Goal: Task Accomplishment & Management: Complete application form

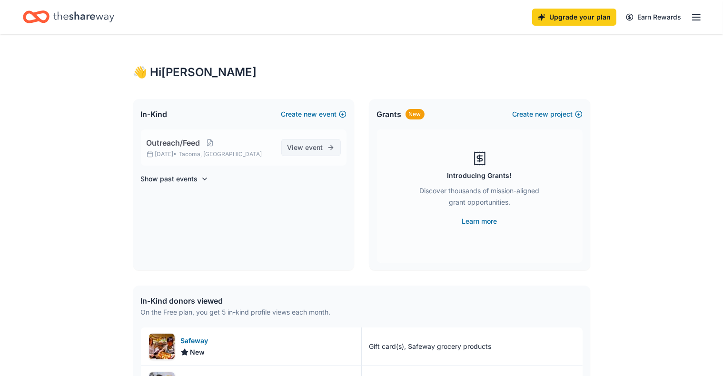
click at [313, 151] on span "event" at bounding box center [315, 147] width 18 height 8
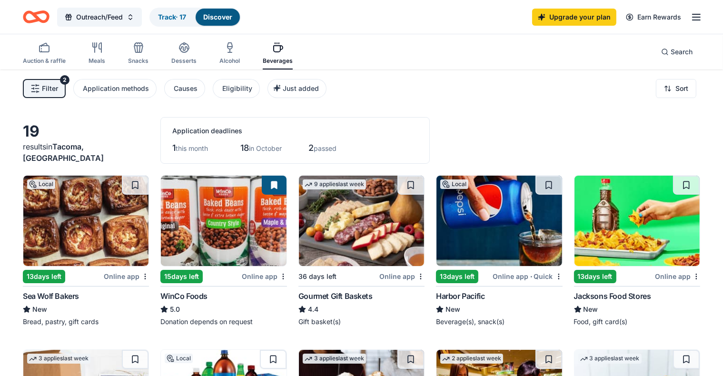
click at [58, 93] on span "Filter" at bounding box center [50, 88] width 16 height 11
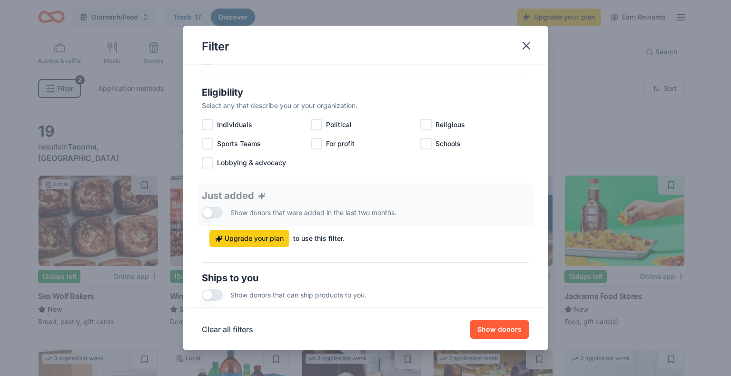
scroll to position [128, 0]
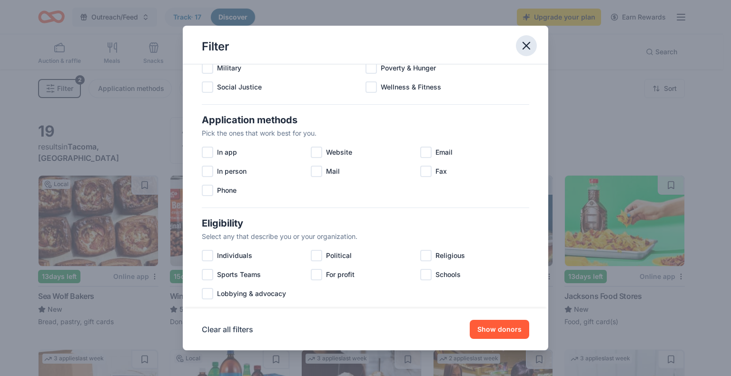
click at [377, 49] on icon "button" at bounding box center [526, 45] width 13 height 13
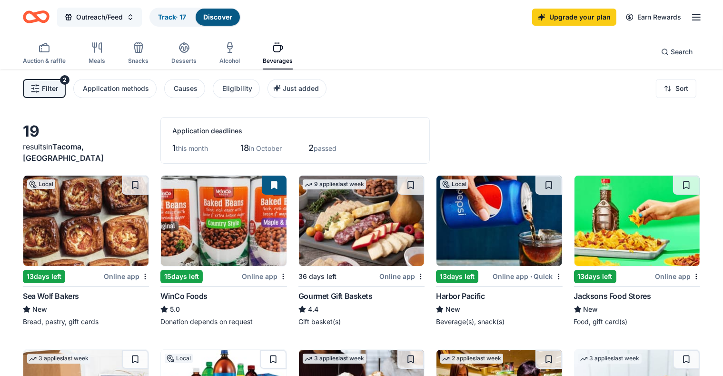
click at [123, 12] on span "Outreach/Feed" at bounding box center [99, 16] width 47 height 11
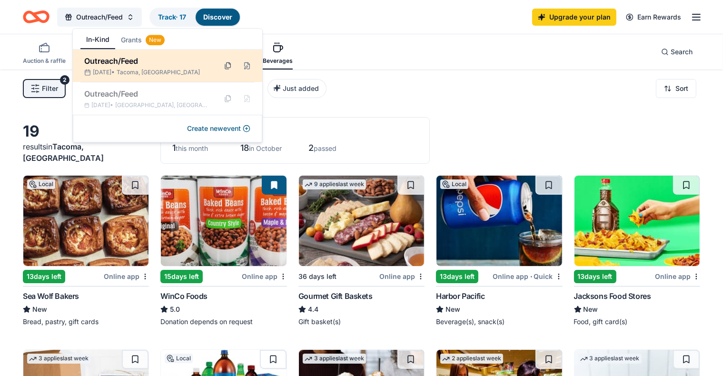
click at [229, 62] on button at bounding box center [227, 65] width 15 height 15
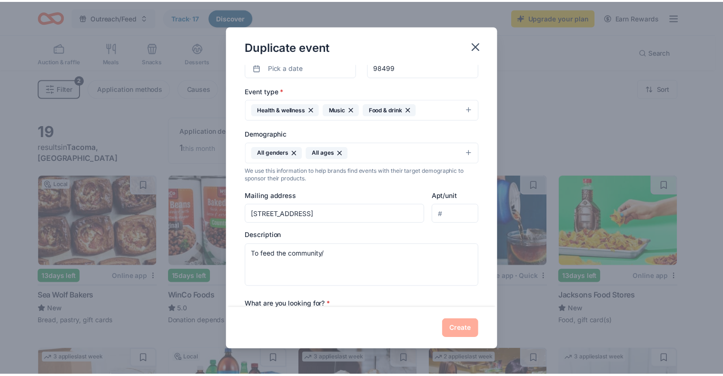
scroll to position [0, 0]
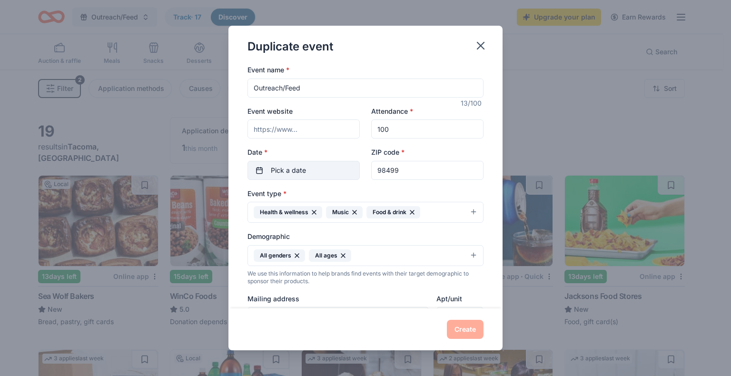
click at [257, 171] on button "Pick a date" at bounding box center [303, 170] width 112 height 19
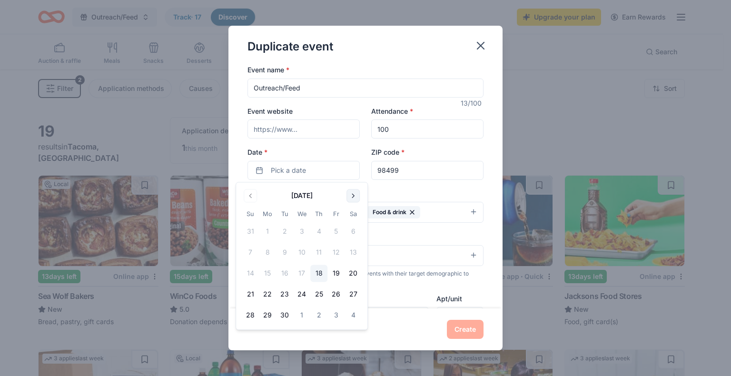
click at [351, 195] on button "Go to next month" at bounding box center [352, 195] width 13 height 13
click at [249, 334] on button "30" at bounding box center [250, 336] width 17 height 17
click at [377, 330] on button "Create" at bounding box center [465, 329] width 37 height 19
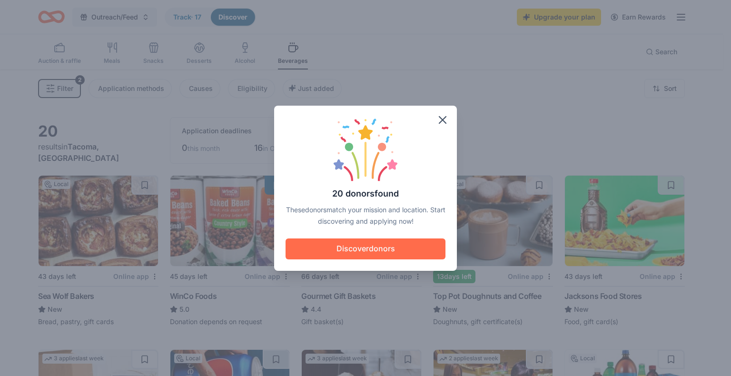
click at [377, 250] on button "Discover donors" at bounding box center [366, 248] width 160 height 21
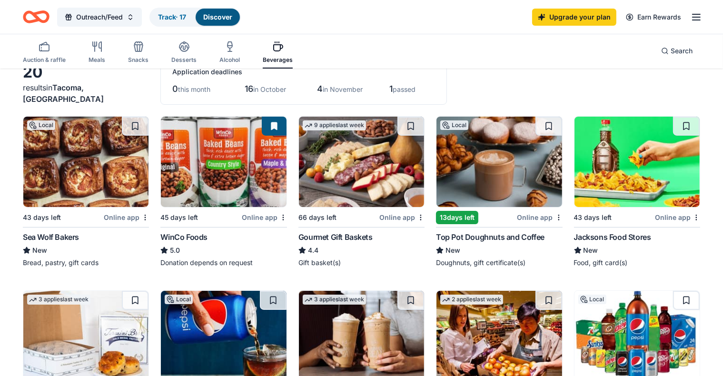
scroll to position [60, 0]
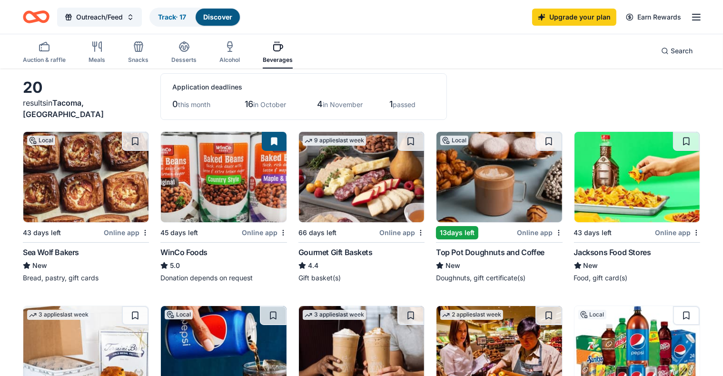
scroll to position [4, 0]
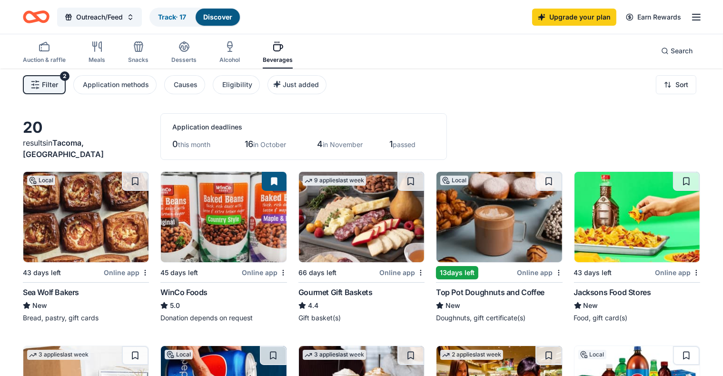
click at [225, 207] on img at bounding box center [223, 217] width 125 height 90
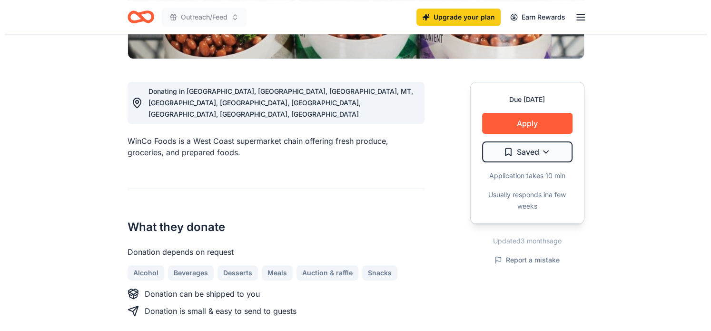
scroll to position [228, 0]
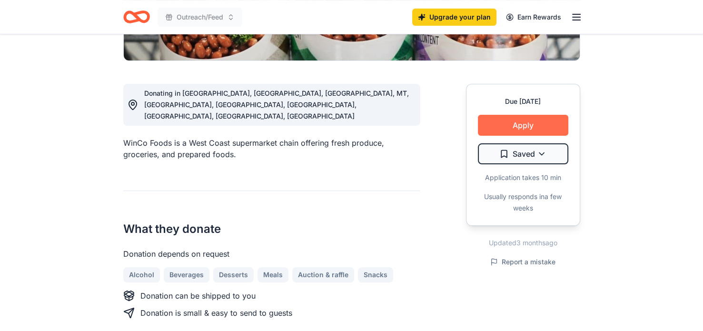
click at [537, 121] on button "Apply" at bounding box center [523, 125] width 90 height 21
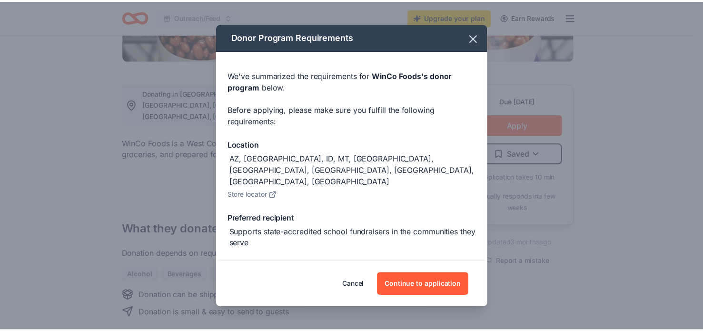
scroll to position [63, 0]
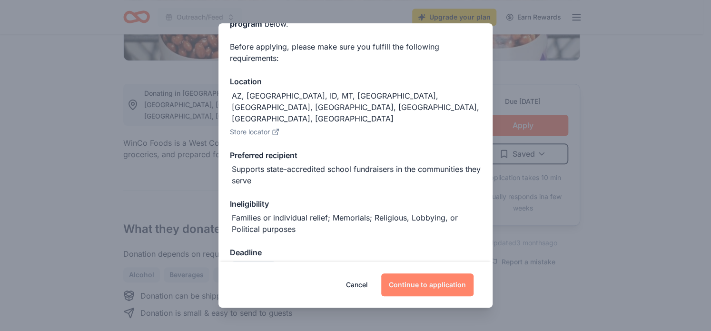
click at [431, 289] on button "Continue to application" at bounding box center [427, 284] width 92 height 23
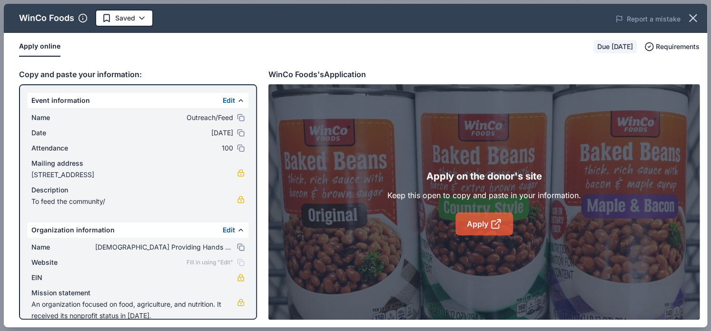
click at [464, 223] on link "Apply" at bounding box center [484, 223] width 58 height 23
click at [695, 20] on icon "button" at bounding box center [692, 17] width 13 height 13
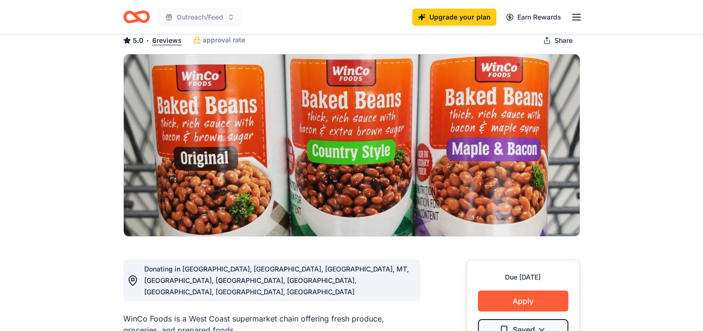
scroll to position [0, 0]
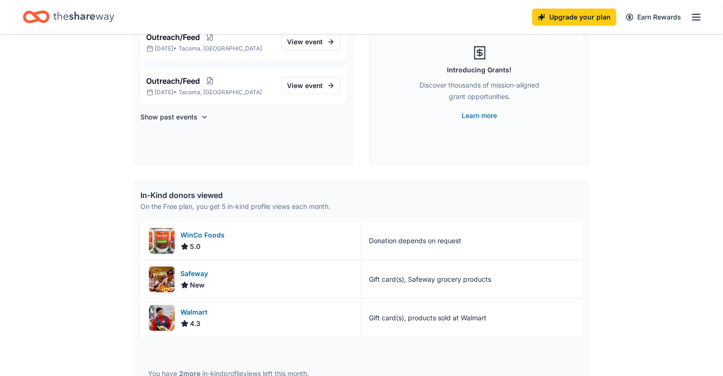
scroll to position [107, 0]
click at [194, 309] on div "Walmart" at bounding box center [196, 311] width 31 height 11
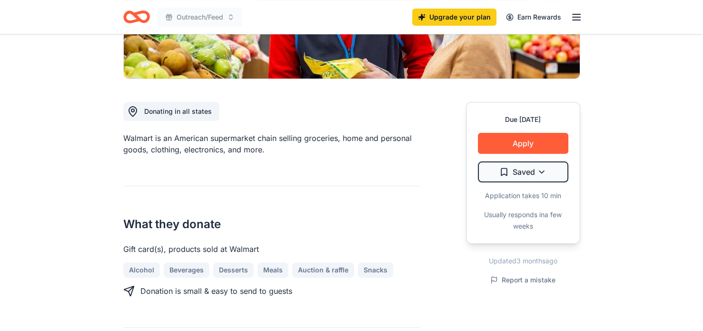
scroll to position [214, 0]
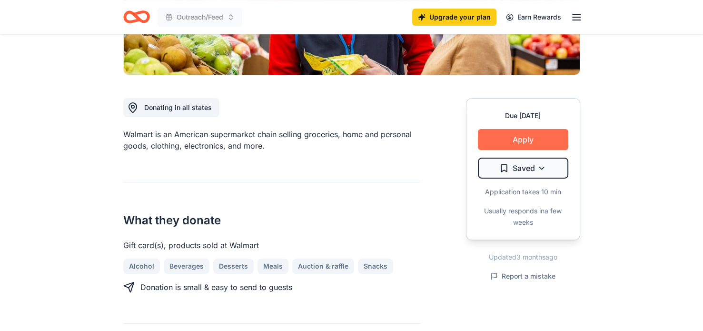
click at [527, 136] on button "Apply" at bounding box center [523, 139] width 90 height 21
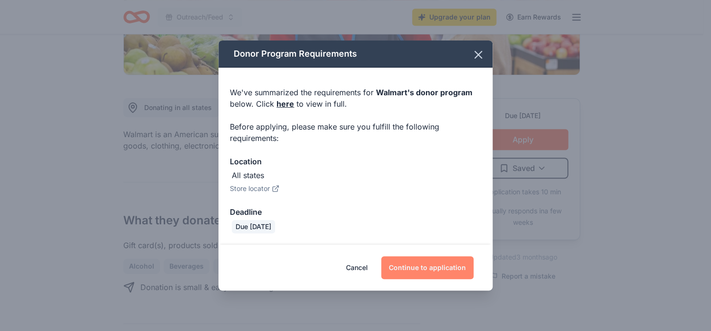
click at [430, 268] on button "Continue to application" at bounding box center [427, 267] width 92 height 23
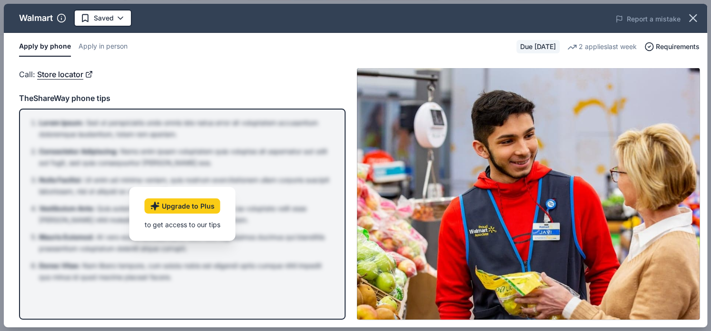
drag, startPoint x: 710, startPoint y: 52, endPoint x: 716, endPoint y: 114, distance: 62.2
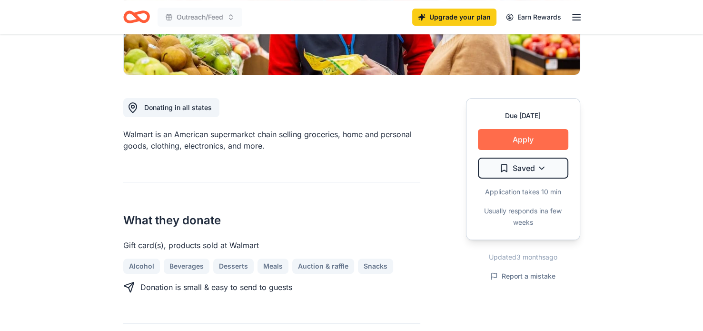
click at [526, 137] on button "Apply" at bounding box center [523, 139] width 90 height 21
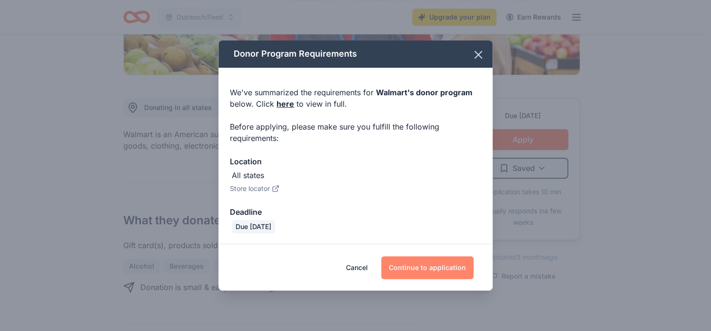
click at [445, 262] on button "Continue to application" at bounding box center [427, 267] width 92 height 23
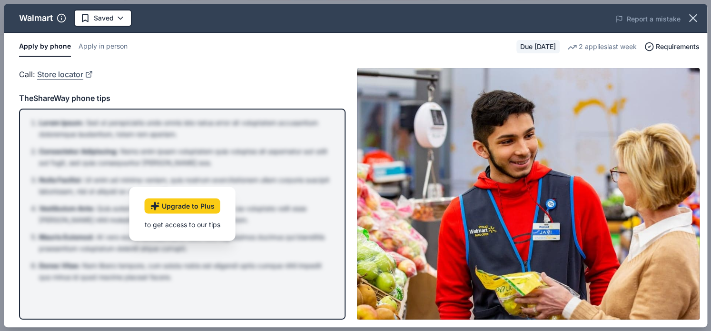
click at [56, 75] on link "Store locator" at bounding box center [65, 74] width 56 height 12
click at [690, 19] on icon "button" at bounding box center [692, 17] width 13 height 13
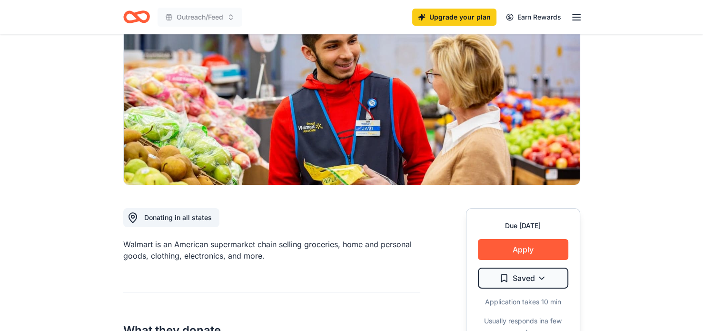
scroll to position [0, 0]
